Goal: Task Accomplishment & Management: Manage account settings

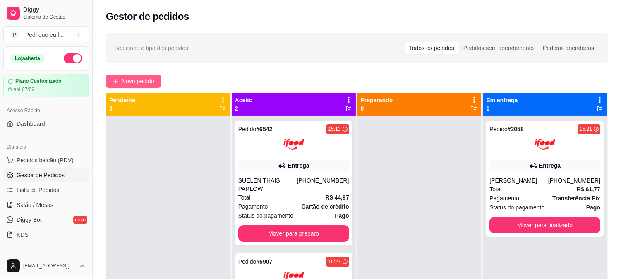
click at [129, 75] on button "Novo pedido" at bounding box center [133, 80] width 55 height 13
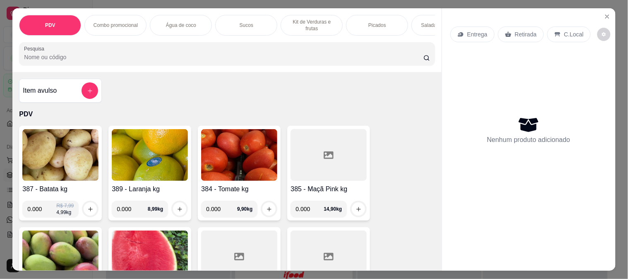
click at [134, 61] on input "Pesquisa" at bounding box center [223, 57] width 399 height 8
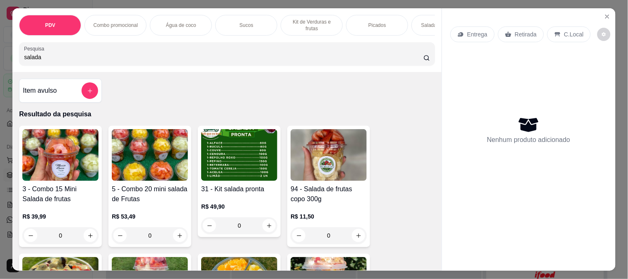
scroll to position [138, 0]
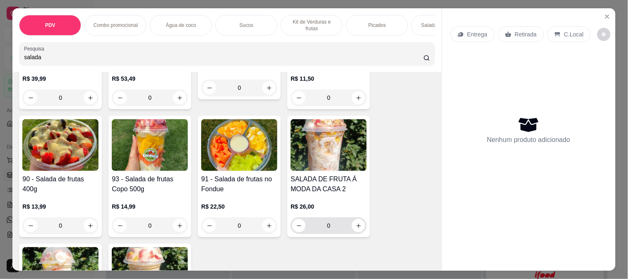
type input "salada"
click at [352, 225] on button "increase-product-quantity" at bounding box center [358, 225] width 13 height 13
type input "1"
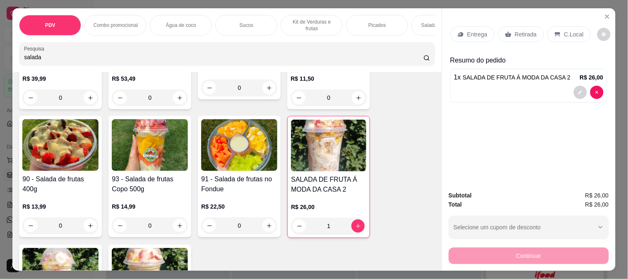
click at [467, 32] on p "Entrega" at bounding box center [477, 34] width 20 height 8
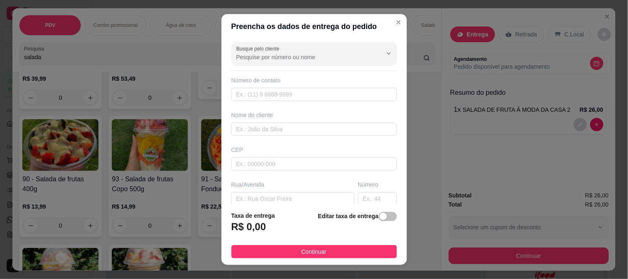
click at [251, 65] on div "Busque pelo cliente Número de contato Nome do cliente CEP Rua/[GEOGRAPHIC_DATA]" at bounding box center [313, 122] width 185 height 166
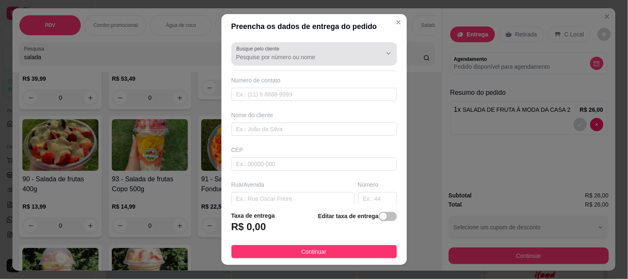
click at [252, 62] on div "Busque pelo cliente" at bounding box center [314, 53] width 166 height 23
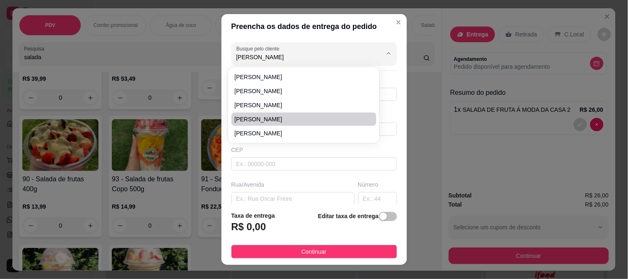
type input "[PERSON_NAME]"
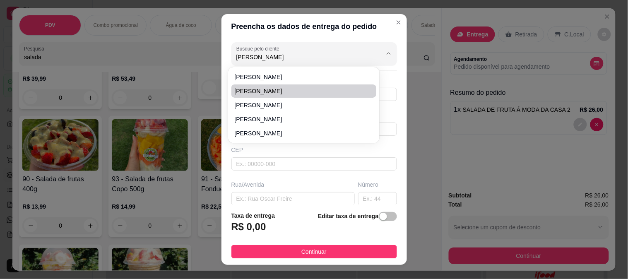
click at [282, 87] on span "[PERSON_NAME]" at bounding box center [300, 91] width 130 height 8
type input "[PERSON_NAME]"
type input "6692073390"
type input "[PERSON_NAME]"
type input "78550112"
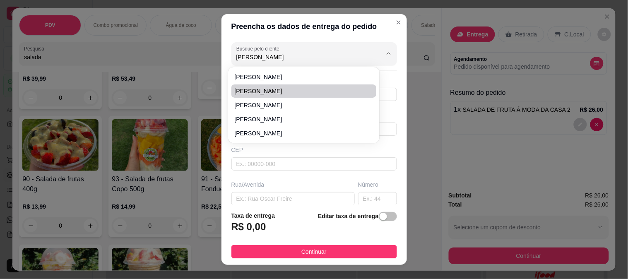
type input "PRAÇA 3 PODERES"
type input "175"
type input "FORUM"
type input "Sinop"
type input "Entregar para [PERSON_NAME] no gabinete da fazenda pública"
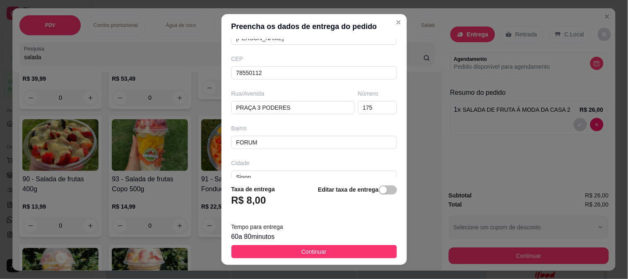
scroll to position [92, 0]
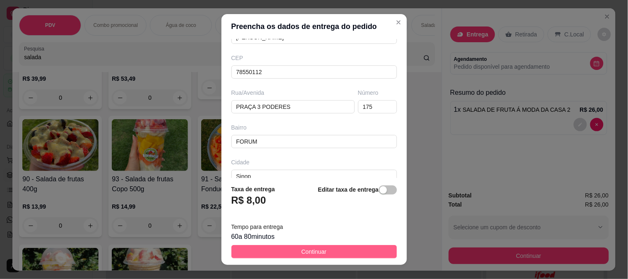
type input "[PERSON_NAME]"
click at [333, 245] on button "Continuar" at bounding box center [314, 251] width 166 height 13
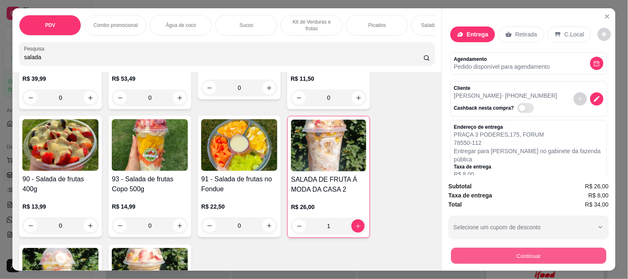
click at [526, 249] on button "Continuar" at bounding box center [528, 255] width 155 height 16
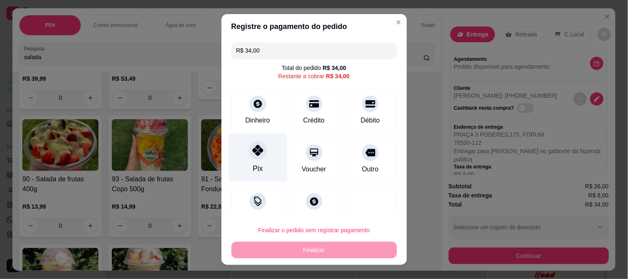
click at [250, 159] on div at bounding box center [258, 150] width 18 height 18
type input "R$ 0,00"
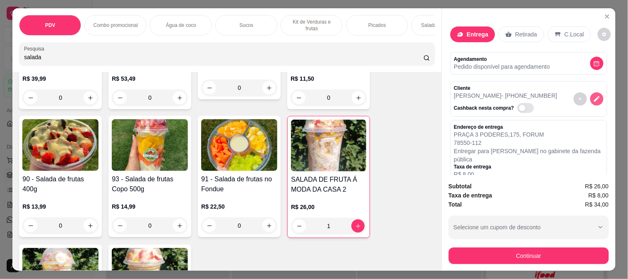
click at [593, 95] on icon "decrease-product-quantity" at bounding box center [596, 98] width 7 height 7
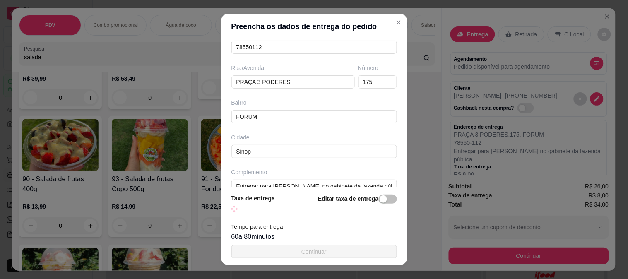
scroll to position [130, 0]
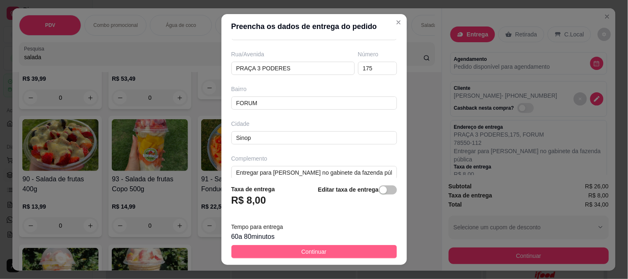
click at [264, 252] on button "Continuar" at bounding box center [314, 251] width 166 height 13
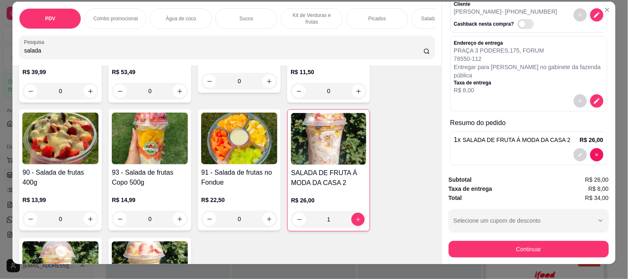
scroll to position [0, 0]
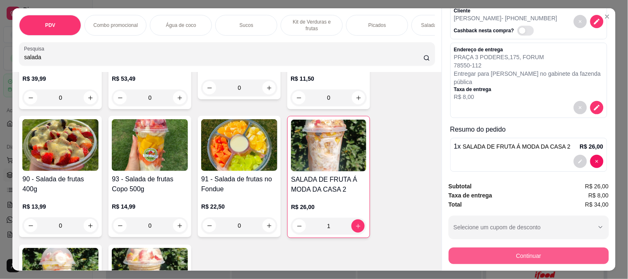
click at [526, 258] on button "Continuar" at bounding box center [529, 255] width 160 height 17
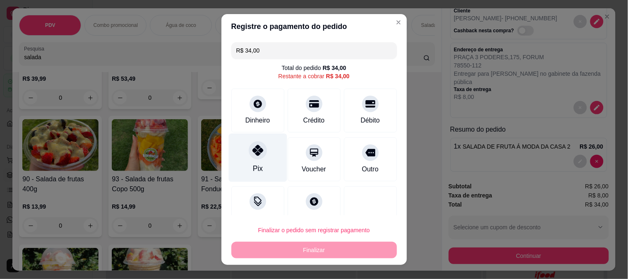
click at [249, 158] on div at bounding box center [258, 150] width 18 height 18
type input "R$ 0,00"
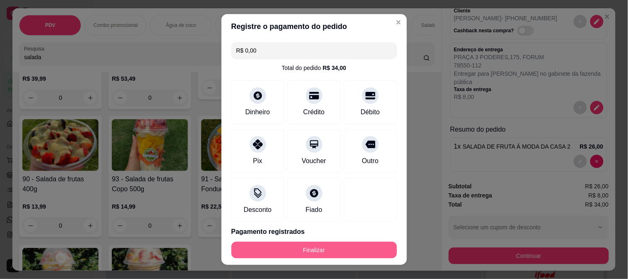
click at [312, 251] on button "Finalizar" at bounding box center [314, 250] width 166 height 17
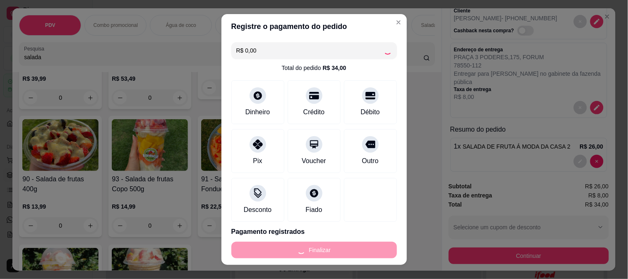
type input "0"
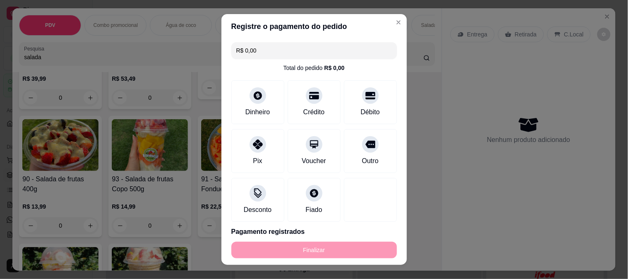
type input "-R$ 34,00"
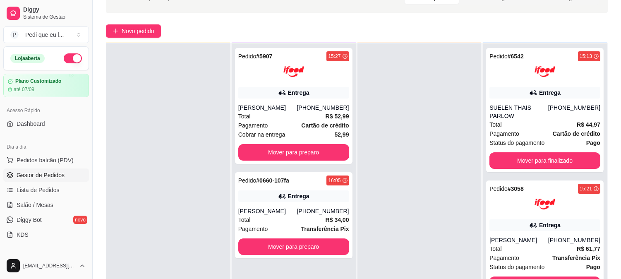
scroll to position [126, 0]
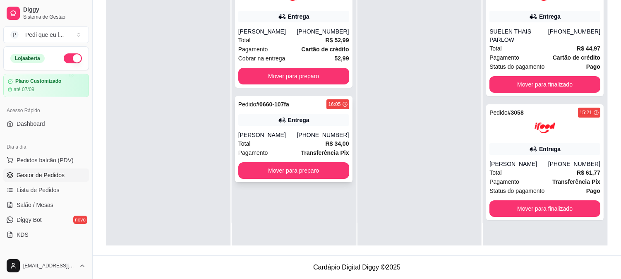
click at [303, 127] on div "Pedido # 0660-107fa 16:05 Entrega [PERSON_NAME] [PHONE_NUMBER] Total R$ 34,00 P…" at bounding box center [294, 139] width 118 height 86
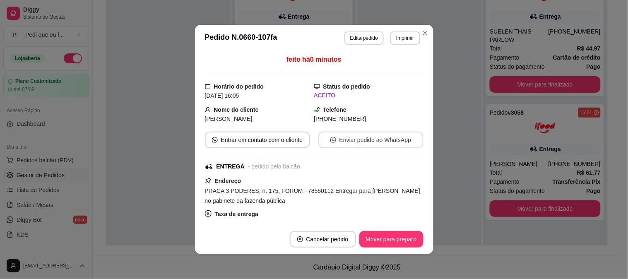
click at [372, 139] on button "Enviar pedido ao WhatsApp" at bounding box center [370, 140] width 105 height 17
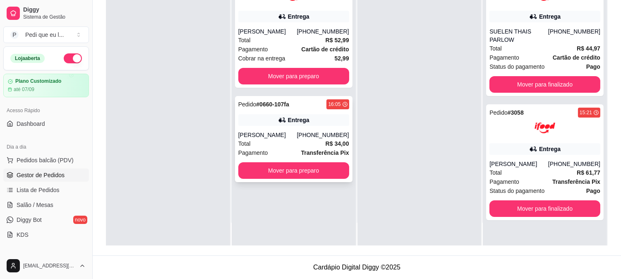
click at [288, 122] on div "Entrega" at bounding box center [299, 120] width 22 height 8
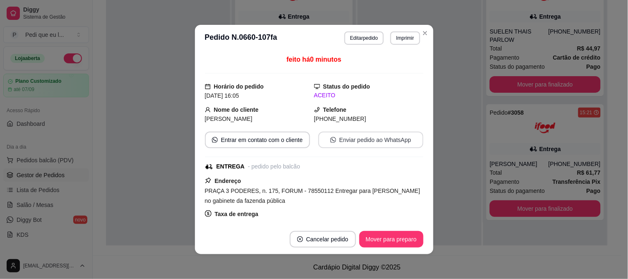
click at [369, 143] on button "Enviar pedido ao WhatsApp" at bounding box center [370, 140] width 105 height 17
click at [408, 238] on button "Mover para preparo" at bounding box center [391, 239] width 64 height 17
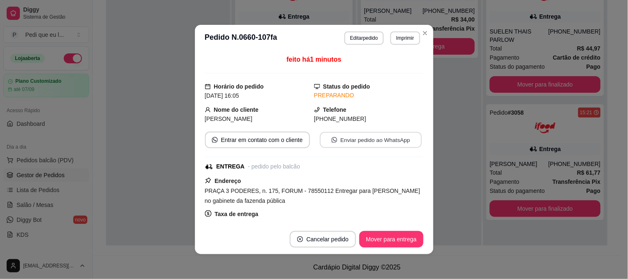
click at [346, 139] on button "Enviar pedido ao WhatsApp" at bounding box center [370, 140] width 102 height 16
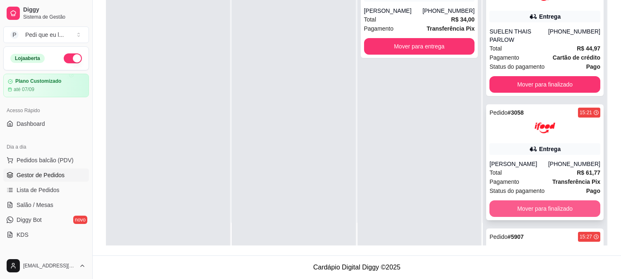
click at [550, 201] on button "Mover para finalizado" at bounding box center [545, 208] width 111 height 17
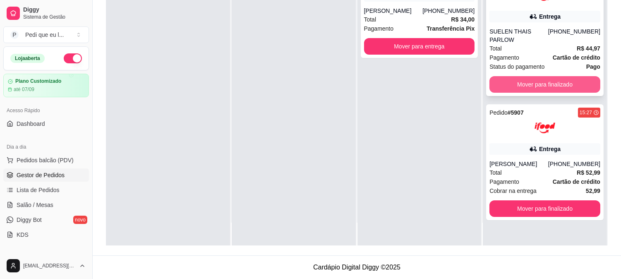
click at [519, 76] on button "Mover para finalizado" at bounding box center [545, 84] width 111 height 17
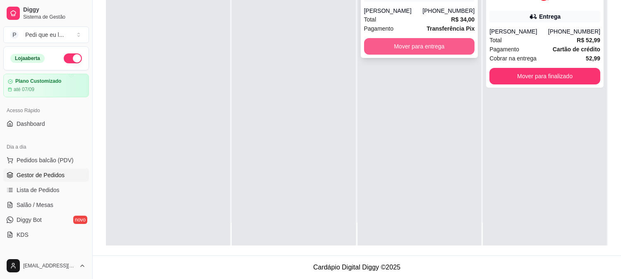
click at [427, 49] on button "Mover para entrega" at bounding box center [419, 46] width 111 height 17
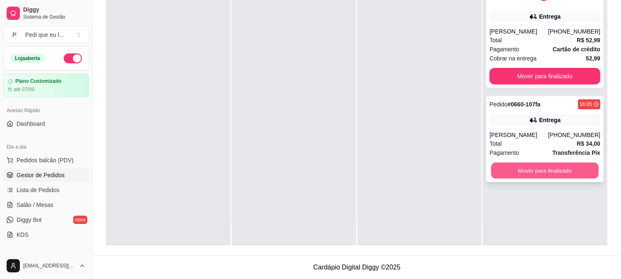
click at [538, 169] on button "Mover para finalizado" at bounding box center [545, 171] width 108 height 16
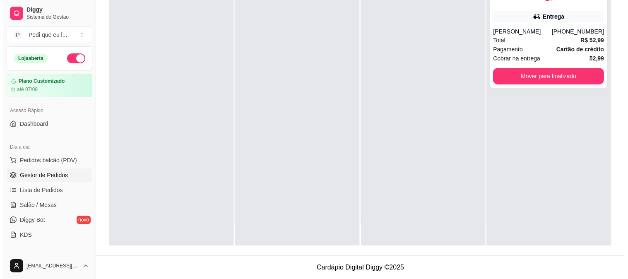
scroll to position [0, 0]
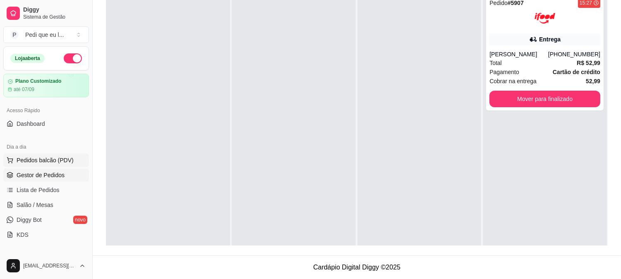
click at [60, 160] on span "Pedidos balcão (PDV)" at bounding box center [45, 160] width 57 height 8
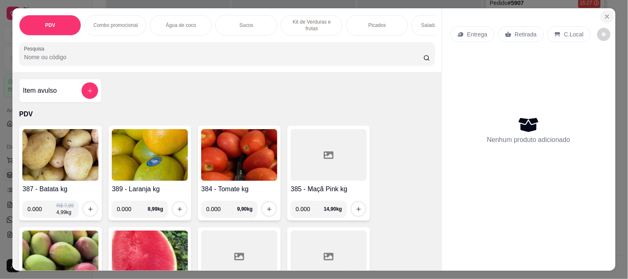
click at [605, 15] on icon "Close" at bounding box center [606, 16] width 3 height 3
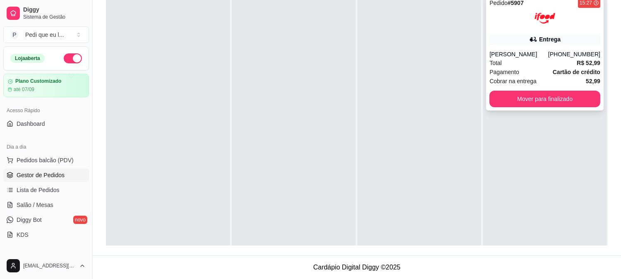
click at [515, 59] on div "Total R$ 52,99" at bounding box center [545, 62] width 111 height 9
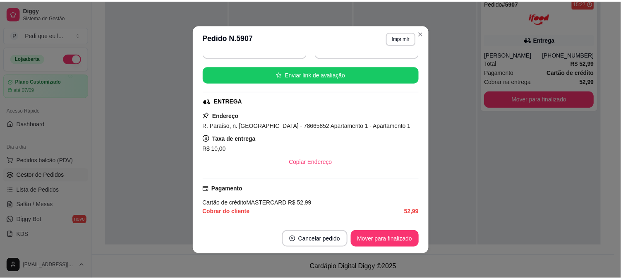
scroll to position [138, 0]
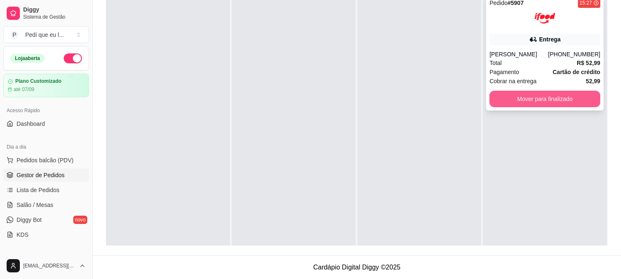
click at [530, 97] on button "Mover para finalizado" at bounding box center [545, 99] width 111 height 17
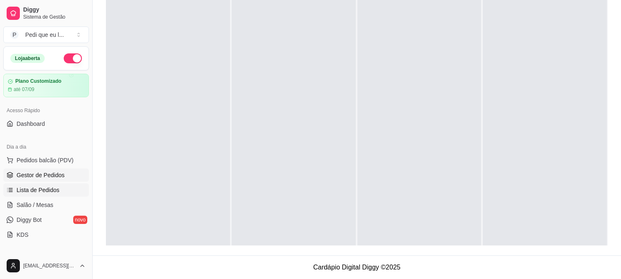
click at [46, 187] on span "Lista de Pedidos" at bounding box center [38, 190] width 43 height 8
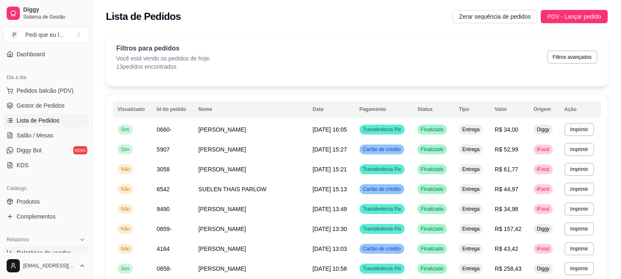
scroll to position [138, 0]
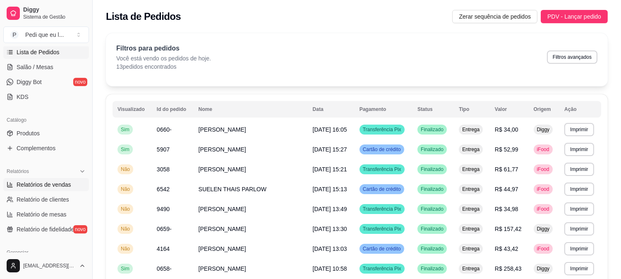
click at [61, 184] on span "Relatórios de vendas" at bounding box center [44, 184] width 55 height 8
select select "ALL"
select select "0"
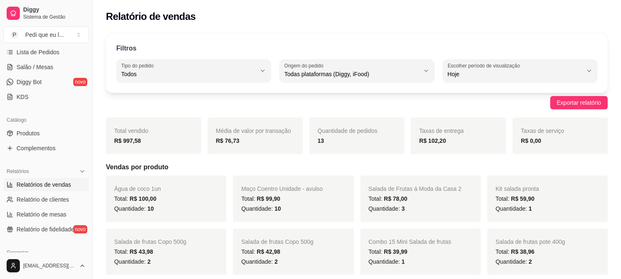
drag, startPoint x: 119, startPoint y: 142, endPoint x: 146, endPoint y: 147, distance: 27.8
click at [146, 147] on div "Total vendido R$ 997,58" at bounding box center [153, 136] width 95 height 36
click at [164, 147] on div "Total vendido R$ 997,58" at bounding box center [153, 136] width 95 height 36
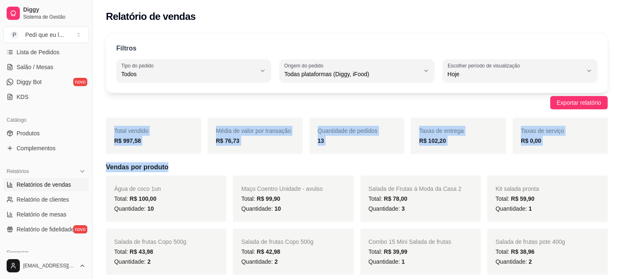
drag, startPoint x: 112, startPoint y: 133, endPoint x: 182, endPoint y: 168, distance: 78.5
click at [169, 133] on div "Total vendido R$ 997,58" at bounding box center [153, 136] width 95 height 36
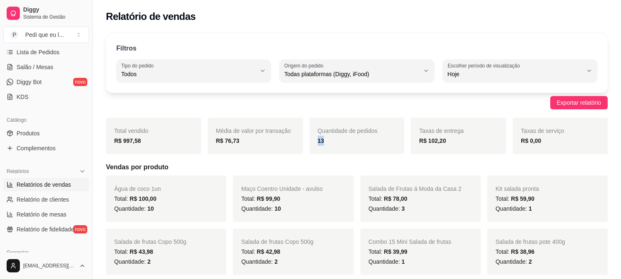
drag, startPoint x: 324, startPoint y: 139, endPoint x: 305, endPoint y: 146, distance: 20.3
click at [311, 145] on div "Quantidade de pedidos 13" at bounding box center [357, 136] width 95 height 36
click at [305, 146] on div "Total vendido R$ 997,58 Média de valor por transação R$ 76,73 Quantidade de ped…" at bounding box center [357, 136] width 502 height 36
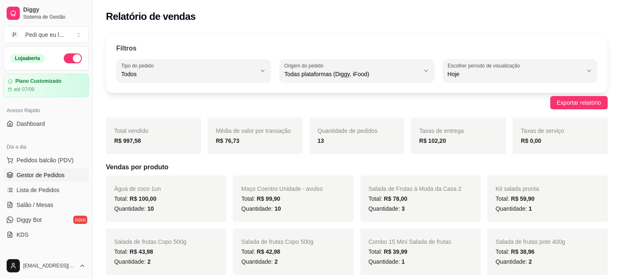
click at [50, 179] on link "Gestor de Pedidos" at bounding box center [46, 174] width 86 height 13
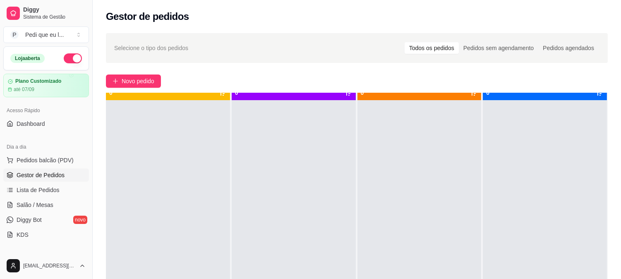
scroll to position [23, 0]
